Goal: Check status: Check status

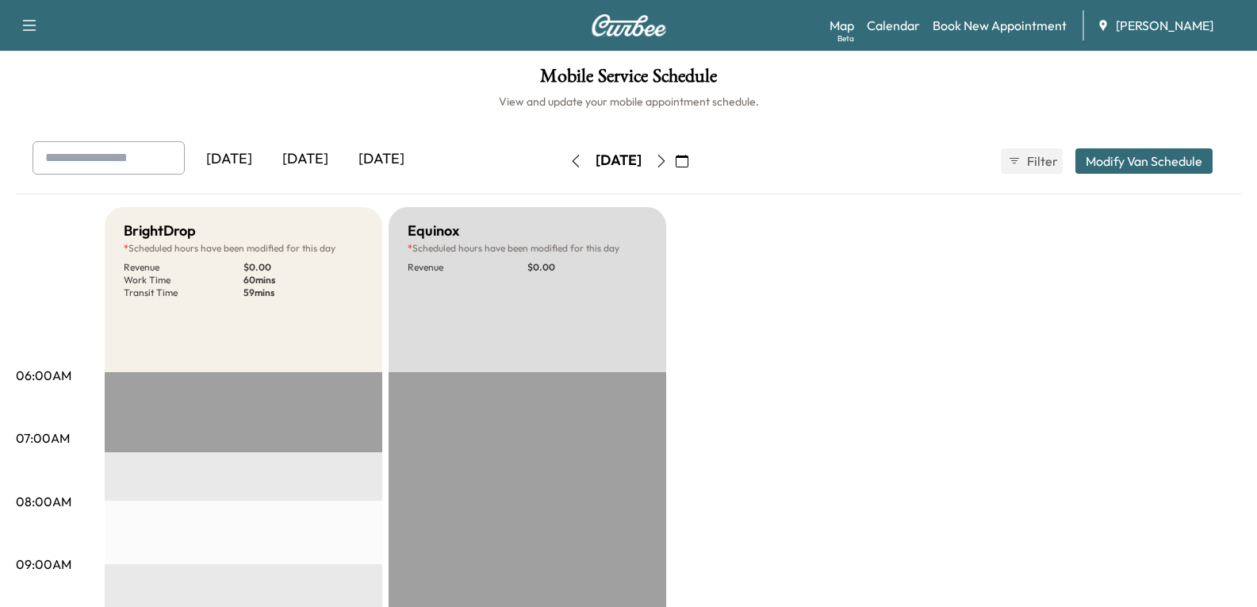
click at [310, 157] on div "[DATE]" at bounding box center [305, 159] width 76 height 36
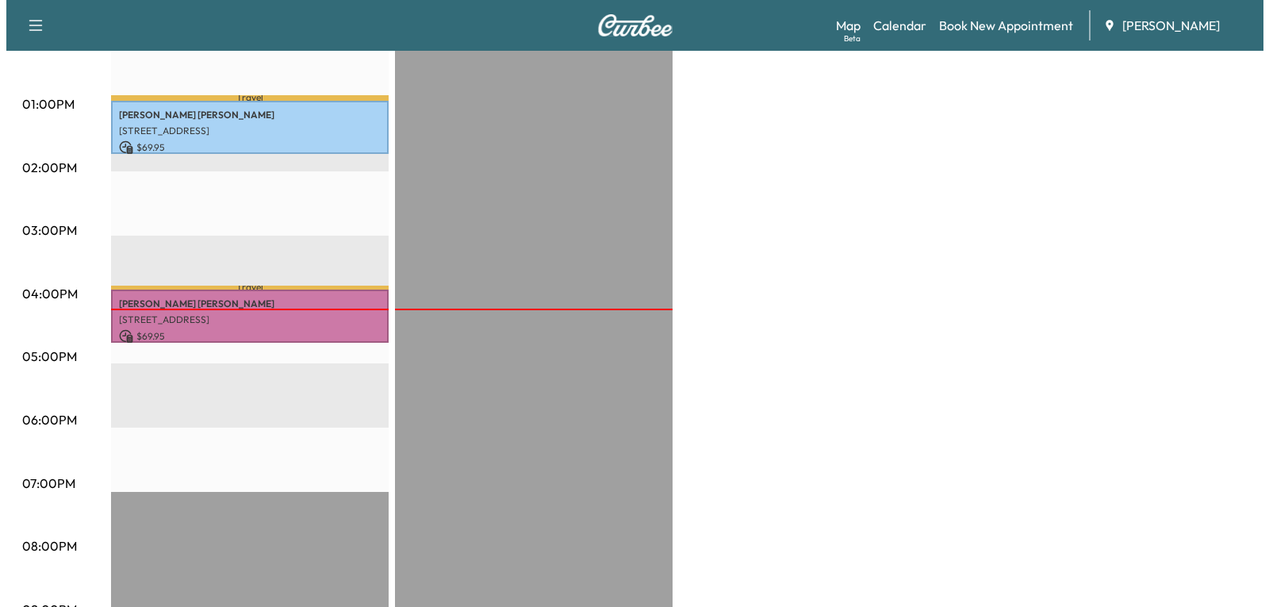
scroll to position [714, 0]
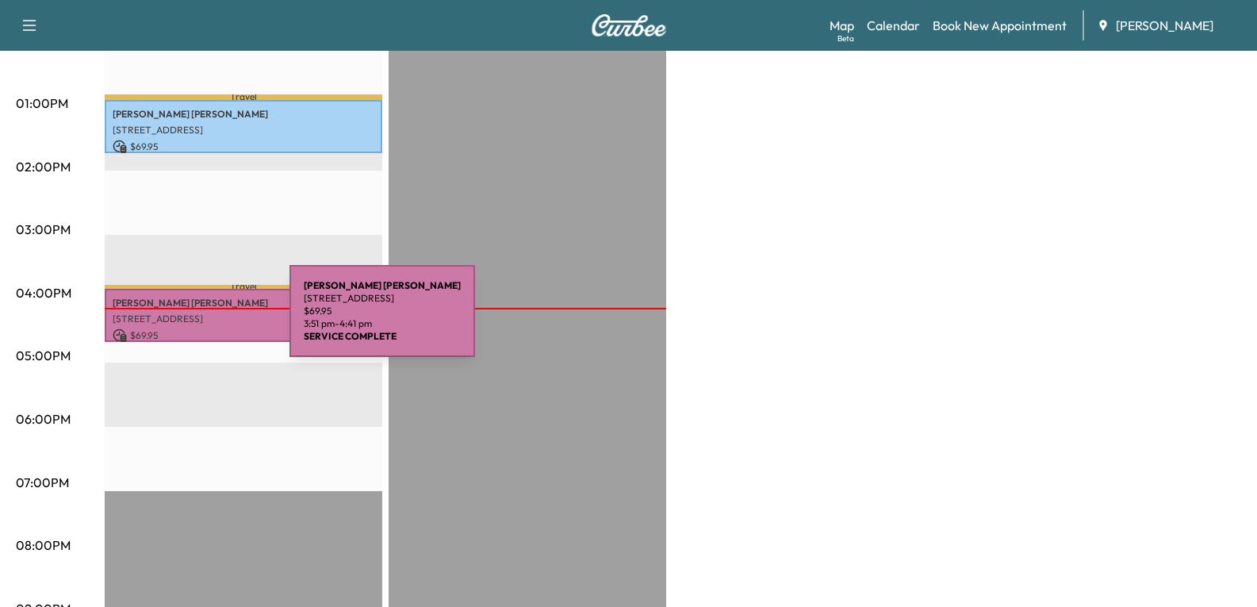
click at [170, 328] on p "$ 69.95" at bounding box center [244, 335] width 262 height 14
